Goal: Navigation & Orientation: Find specific page/section

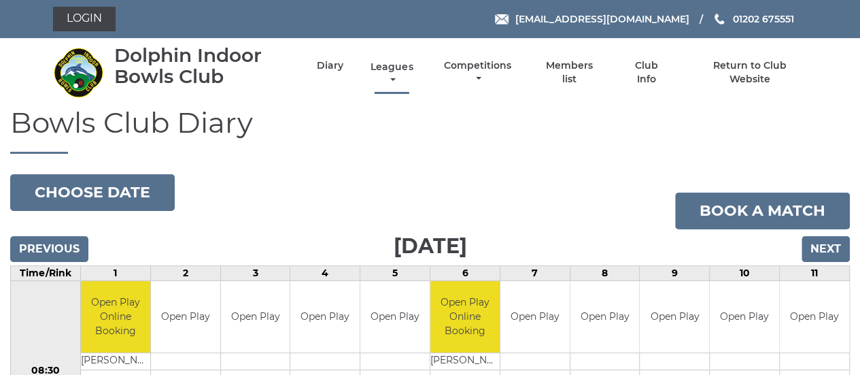
click at [391, 67] on link "Leagues" at bounding box center [391, 74] width 49 height 27
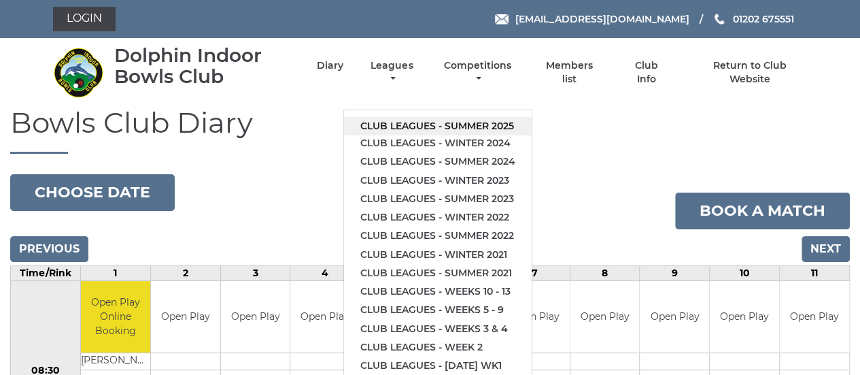
click at [398, 120] on link "Club leagues - Summer 2025" at bounding box center [438, 126] width 188 height 18
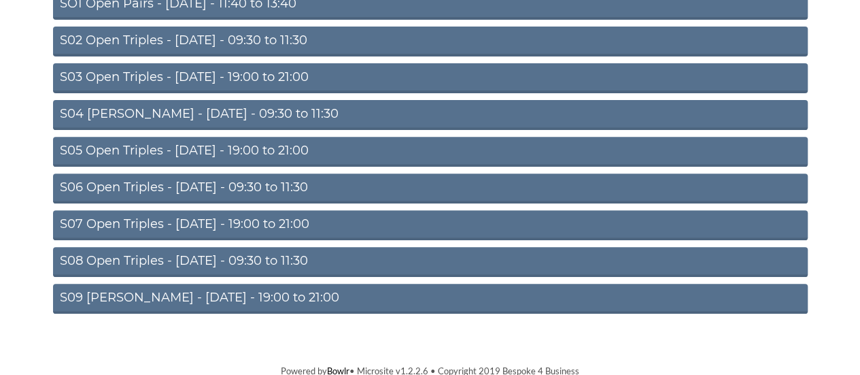
scroll to position [201, 0]
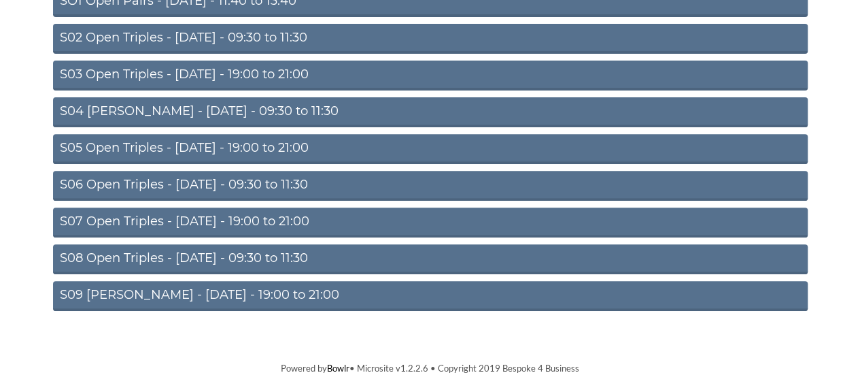
click at [241, 295] on link "S09 Aussie Pairs - Friday - 19:00 to 21:00" at bounding box center [430, 296] width 755 height 30
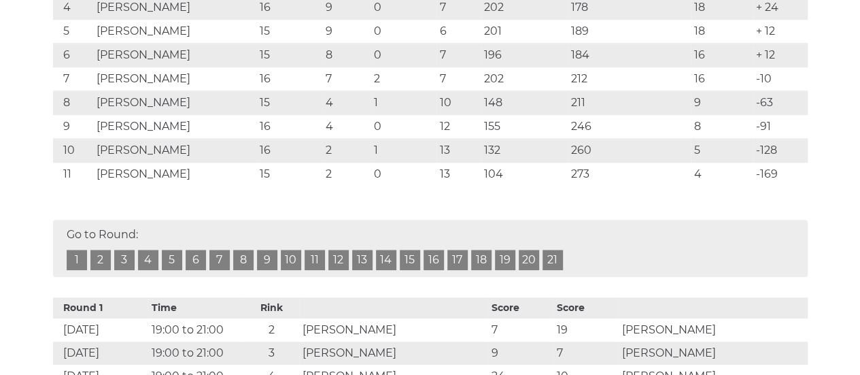
scroll to position [408, 0]
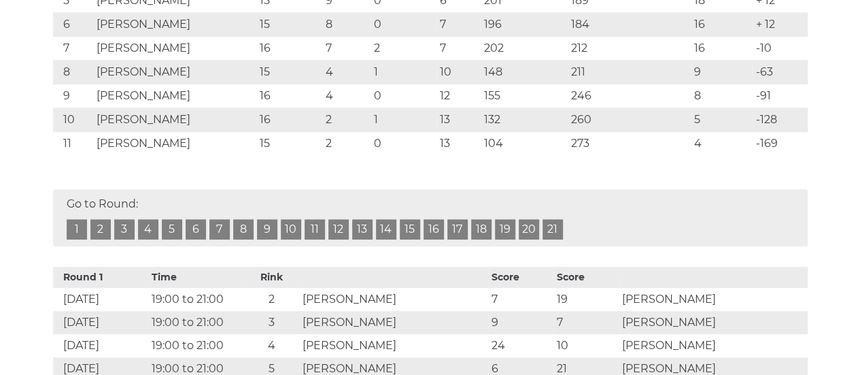
click at [435, 224] on link "16" at bounding box center [434, 229] width 20 height 20
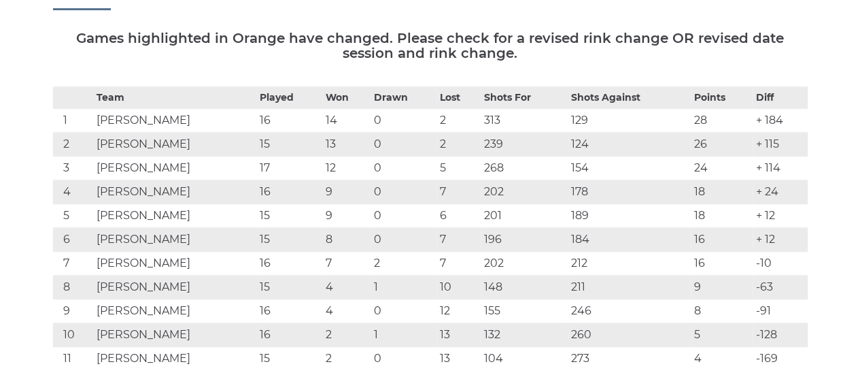
scroll to position [204, 0]
